Goal: Task Accomplishment & Management: Manage account settings

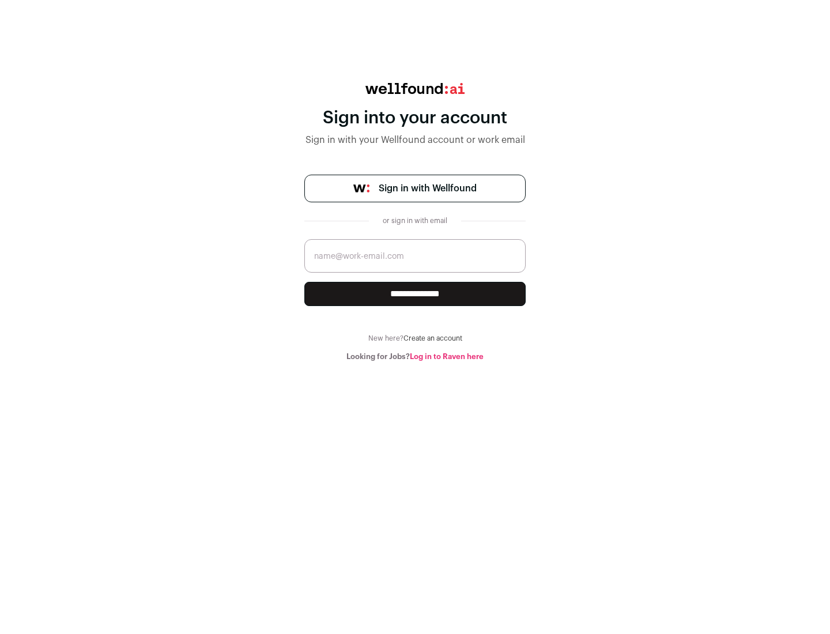
click at [427, 188] on span "Sign in with Wellfound" at bounding box center [428, 188] width 98 height 14
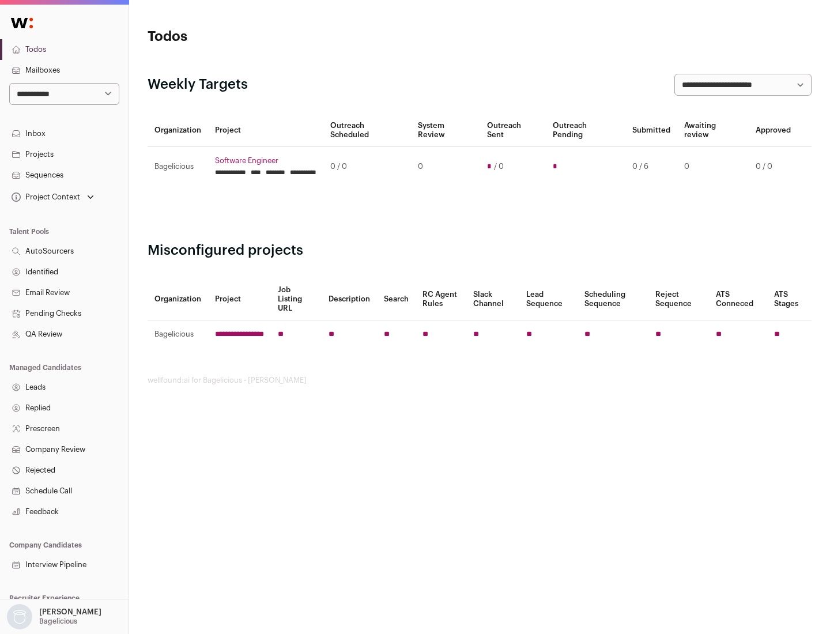
click at [64, 154] on link "Projects" at bounding box center [64, 154] width 128 height 21
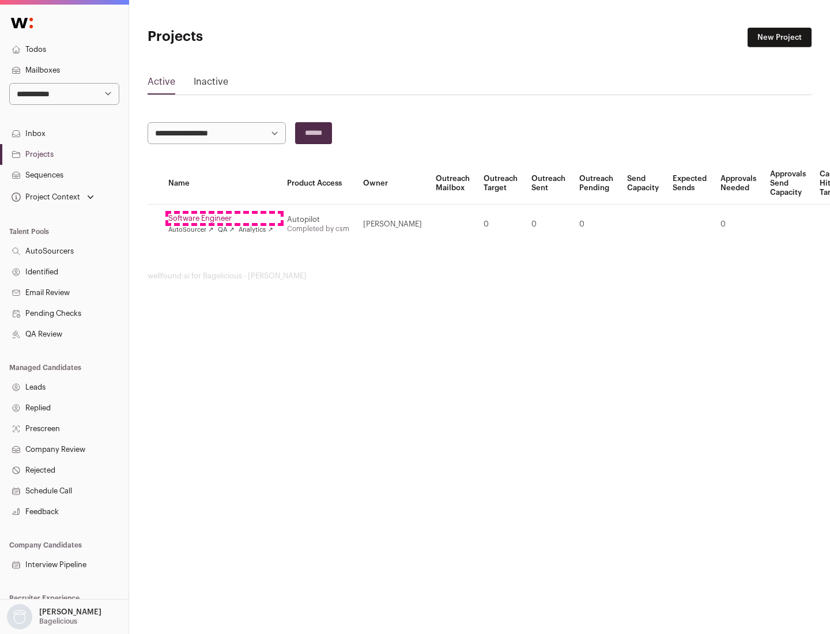
click at [224, 218] on link "Software Engineer" at bounding box center [220, 218] width 105 height 9
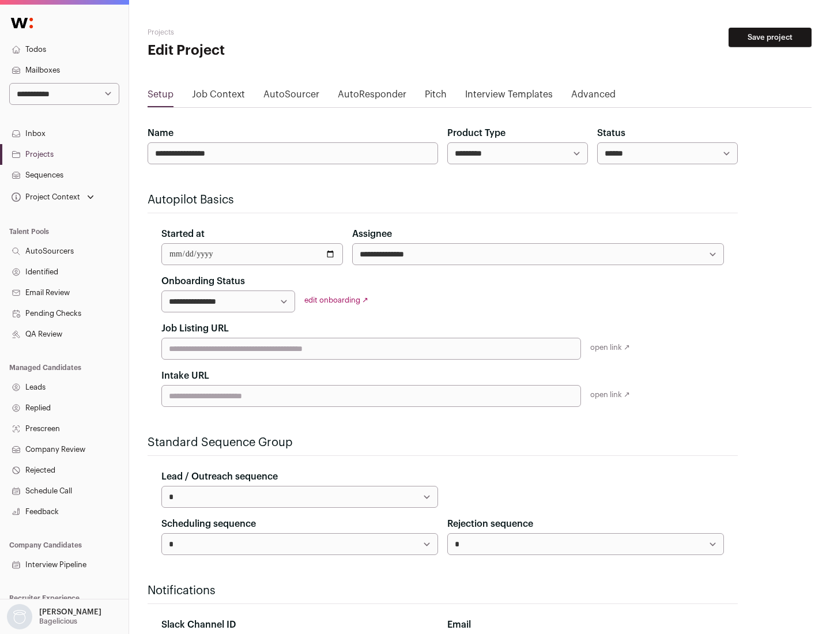
click at [770, 37] on button "Save project" at bounding box center [769, 38] width 83 height 20
